Goal: Navigation & Orientation: Find specific page/section

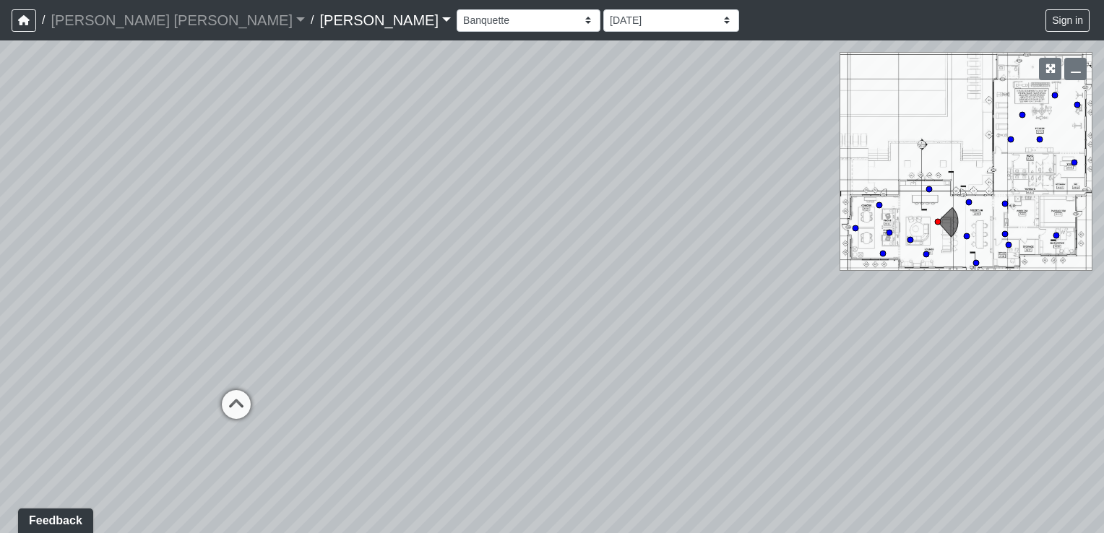
click at [942, 223] on div "Loading... Seating Area Loading... Fireplace Loading... Cafe Loading... Pool Co…" at bounding box center [552, 286] width 1104 height 493
click at [938, 220] on circle at bounding box center [938, 222] width 6 height 6
click at [1050, 65] on icon "button" at bounding box center [1051, 69] width 10 height 10
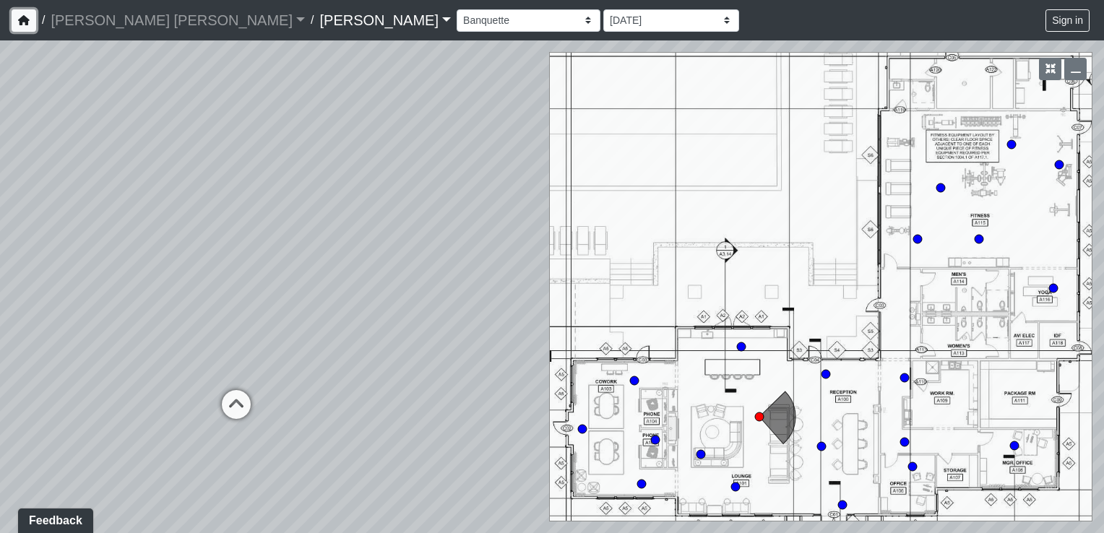
click at [23, 22] on icon "button" at bounding box center [24, 20] width 12 height 10
click at [457, 19] on select "Bathroom Office Corridor Walkway Cowork Bar Entry Phone Room Seating Area Cabin…" at bounding box center [529, 20] width 144 height 22
click at [457, 9] on select "Bathroom Office Corridor Walkway Cowork Bar Entry Phone Room Seating Area Cabin…" at bounding box center [529, 20] width 144 height 22
click at [928, 449] on div "Loading... Seating Area Loading... Fireplace Loading... Cafe Loading... Pool Co…" at bounding box center [552, 286] width 1104 height 493
click at [759, 415] on circle at bounding box center [759, 417] width 9 height 9
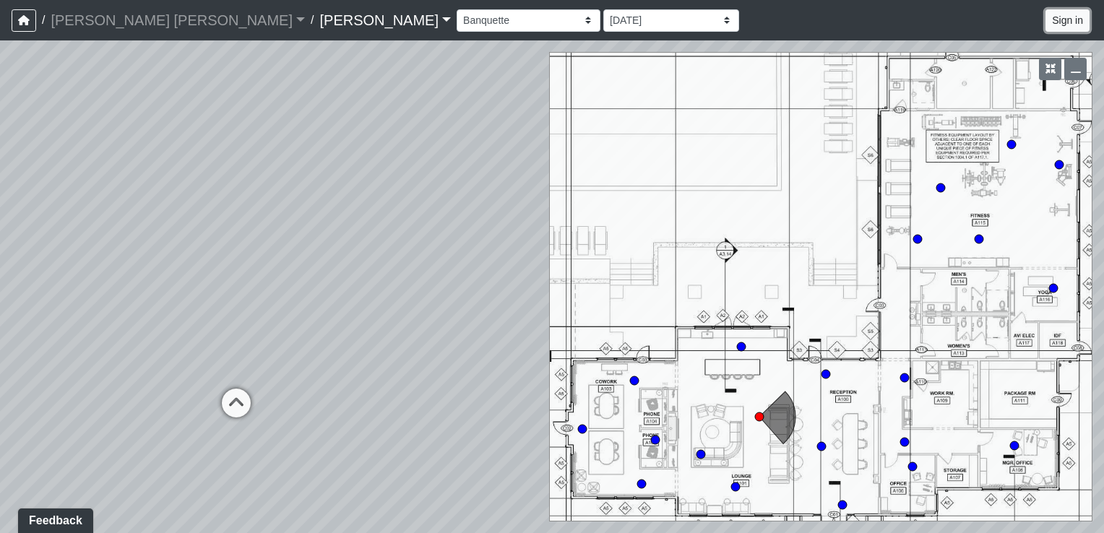
click at [1084, 20] on button "Sign in" at bounding box center [1068, 20] width 44 height 22
click at [1057, 73] on button "button" at bounding box center [1050, 69] width 22 height 22
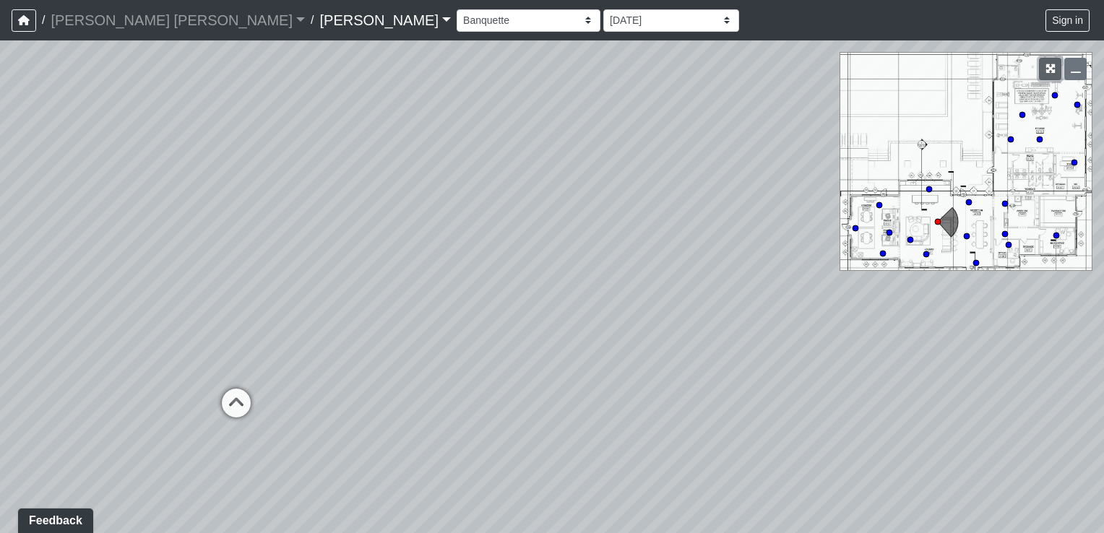
click at [1054, 72] on icon "button" at bounding box center [1051, 69] width 10 height 10
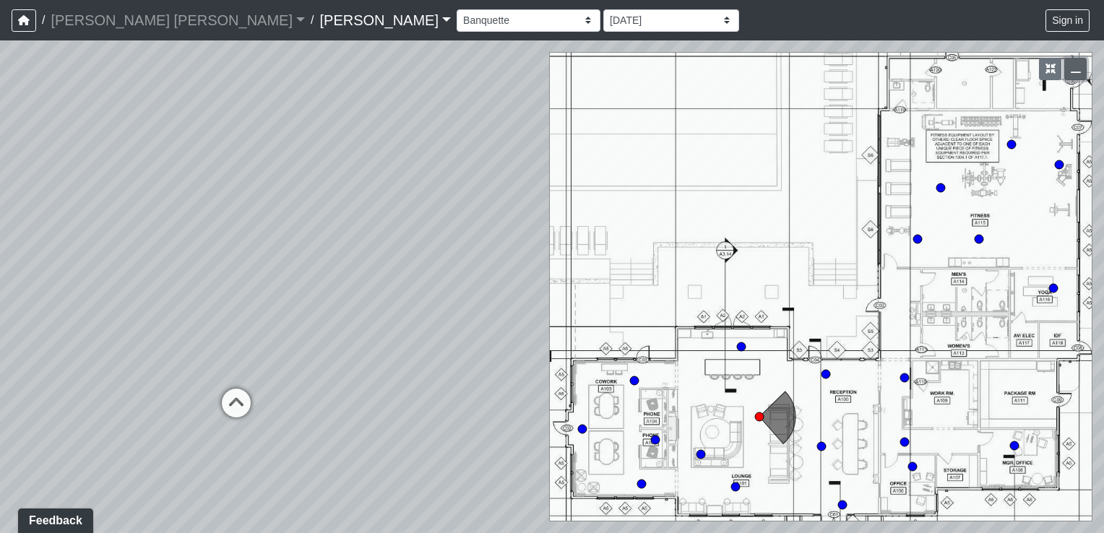
click at [1076, 76] on button "button" at bounding box center [1076, 69] width 22 height 22
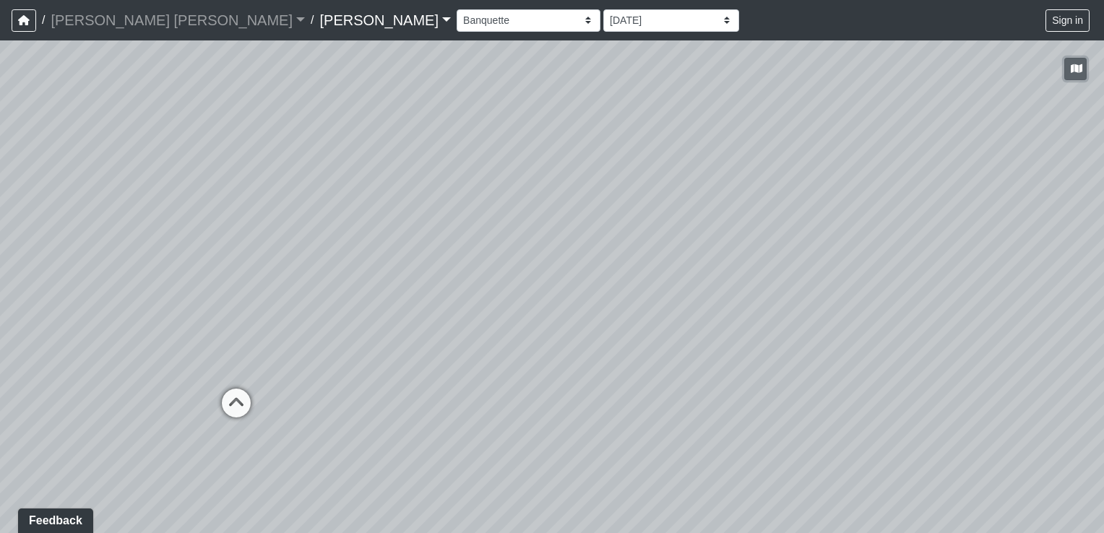
click at [1076, 76] on button "button" at bounding box center [1076, 69] width 22 height 22
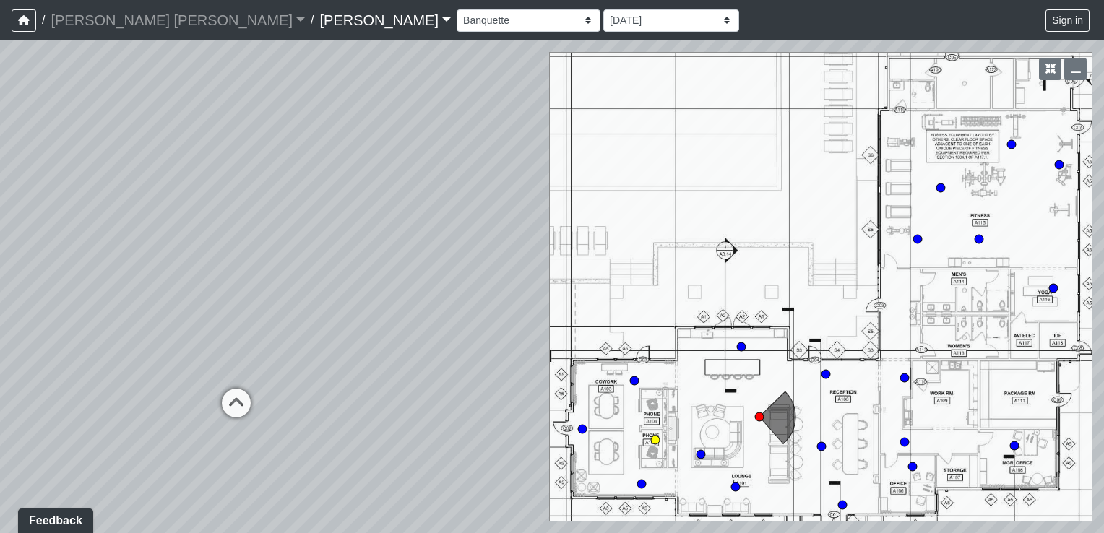
click at [655, 438] on circle at bounding box center [655, 440] width 9 height 9
select select "njaBFdqYBo3ABK9QUwzeL8"
click at [17, 20] on button "button" at bounding box center [24, 20] width 25 height 22
click at [320, 22] on link "[PERSON_NAME]" at bounding box center [386, 20] width 132 height 29
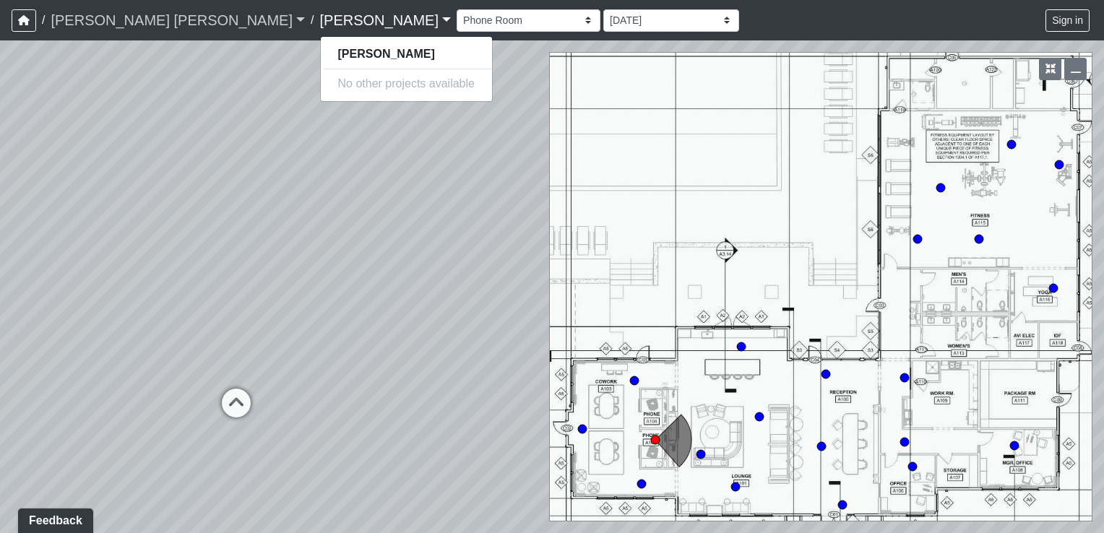
click at [181, 20] on link "[PERSON_NAME] [PERSON_NAME]" at bounding box center [178, 20] width 254 height 29
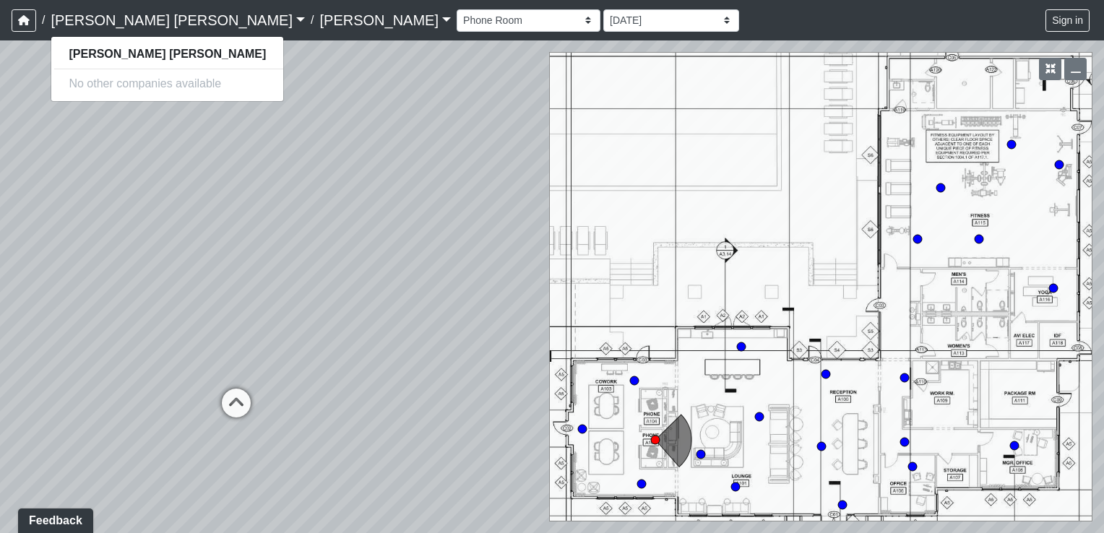
click at [181, 20] on link "[PERSON_NAME] [PERSON_NAME]" at bounding box center [178, 20] width 254 height 29
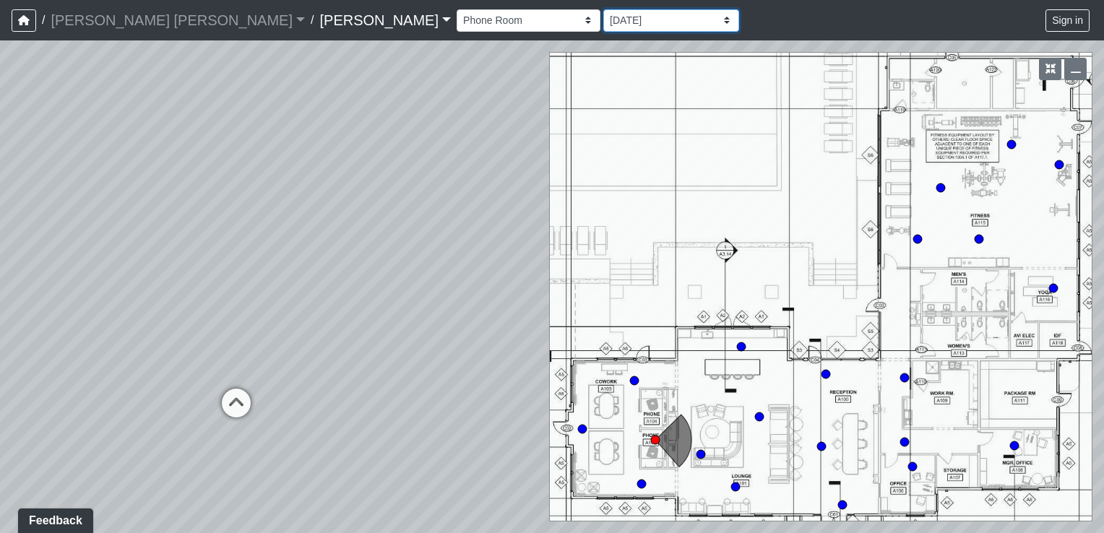
click at [604, 19] on select "4/18/2025 3/4/2025 3/3/2025 Final Ansel 2/13/2025 2/11/2025 1/25/2025 1/22/2025…" at bounding box center [672, 20] width 136 height 22
click at [25, 20] on icon "button" at bounding box center [24, 20] width 12 height 10
drag, startPoint x: 675, startPoint y: 427, endPoint x: 632, endPoint y: 388, distance: 58.3
click at [632, 388] on div "Loading... Seating Area Loading... Fireplace Loading... Cafe Loading... Pool Co…" at bounding box center [552, 286] width 1104 height 493
drag, startPoint x: 671, startPoint y: 446, endPoint x: 665, endPoint y: 285, distance: 161.3
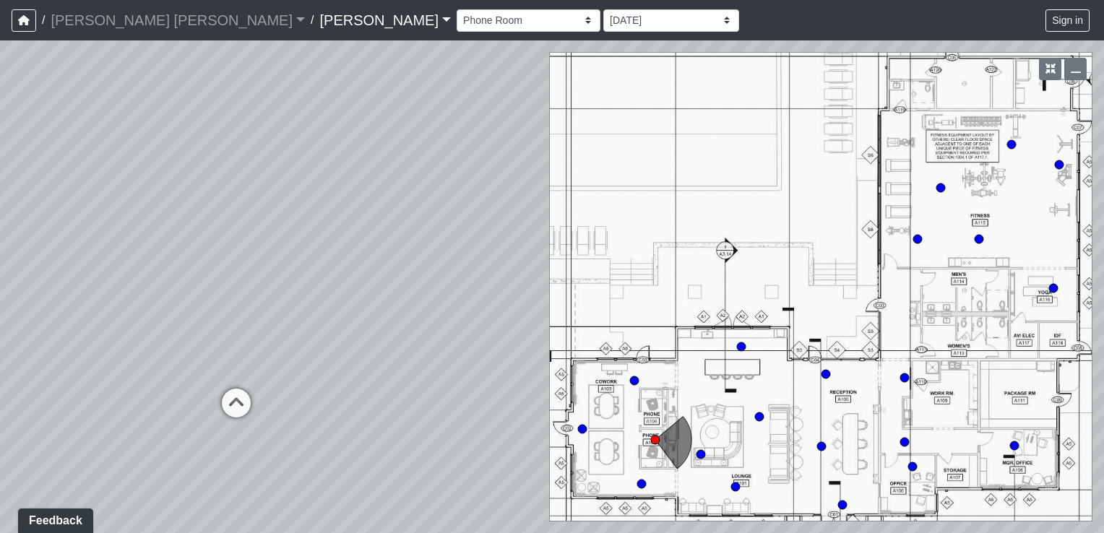
click at [665, 285] on div "Loading... Seating Area Loading... Fireplace Loading... Cafe Loading... Pool Co…" at bounding box center [552, 286] width 1104 height 493
click at [29, 22] on button "button" at bounding box center [24, 20] width 25 height 22
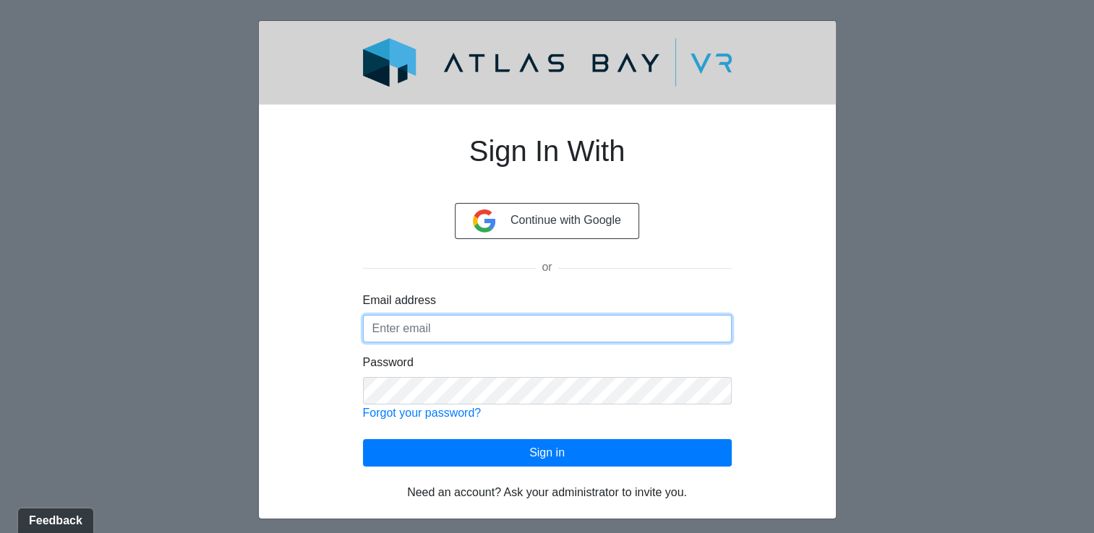
click at [499, 328] on input "Email address" at bounding box center [547, 328] width 369 height 27
type input "drossetter@summit-contracting.com"
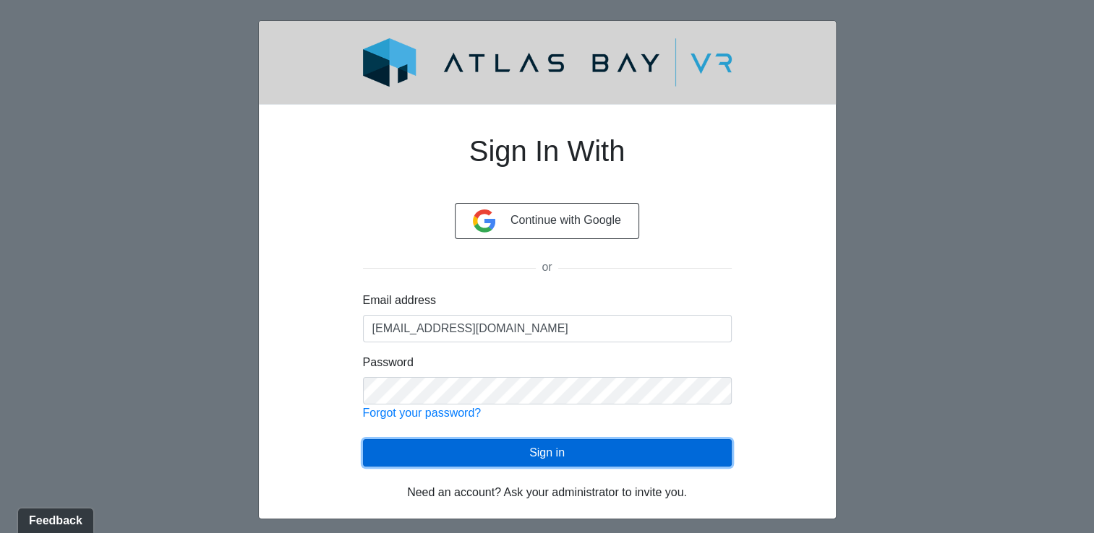
click at [543, 452] on button "Sign in" at bounding box center [547, 452] width 369 height 27
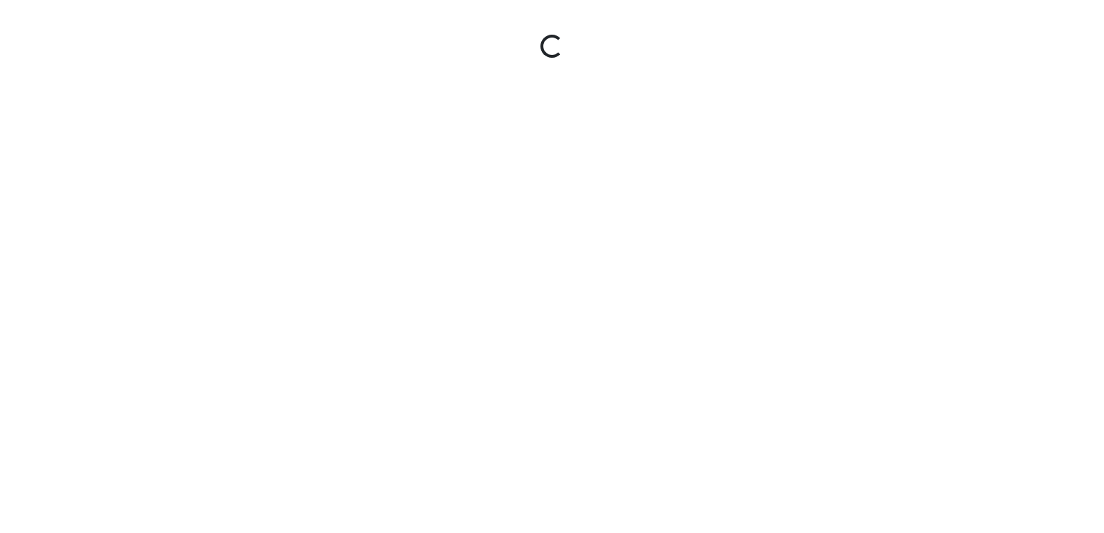
select select "njaBFdqYBo3ABK9QUwzeL8"
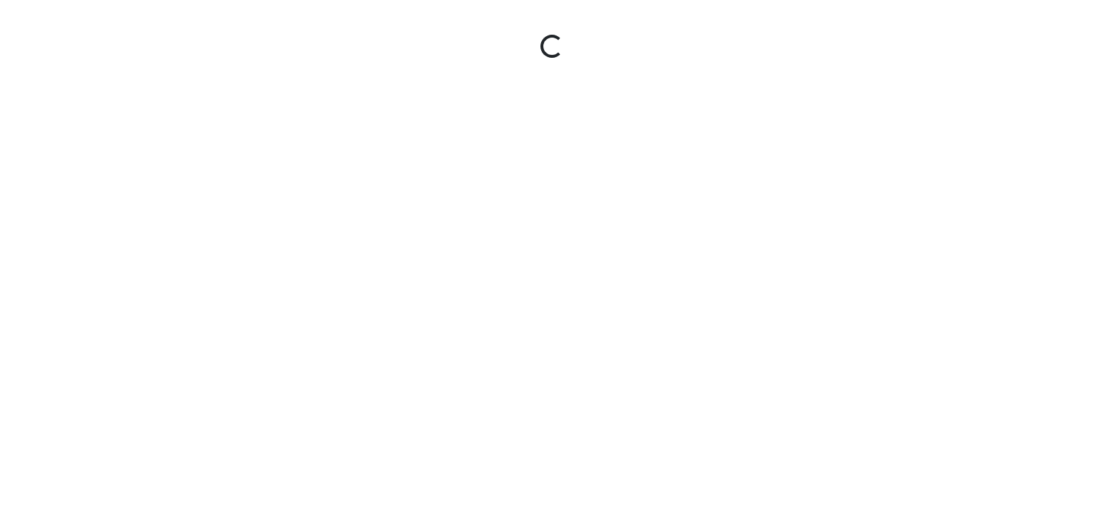
select select "njaBFdqYBo3ABK9QUwzeL8"
